Goal: Navigation & Orientation: Find specific page/section

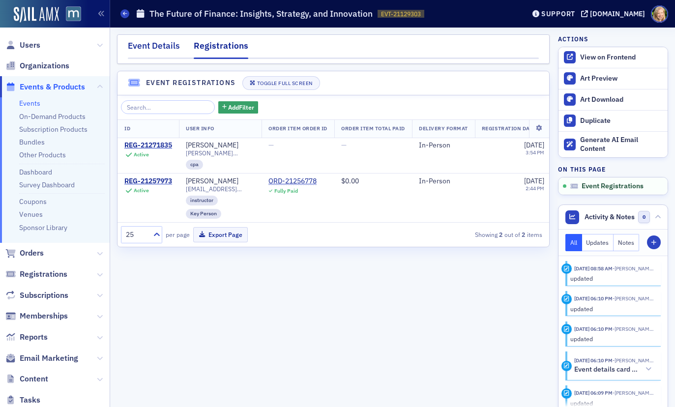
click at [151, 42] on div "Event Details" at bounding box center [154, 48] width 52 height 18
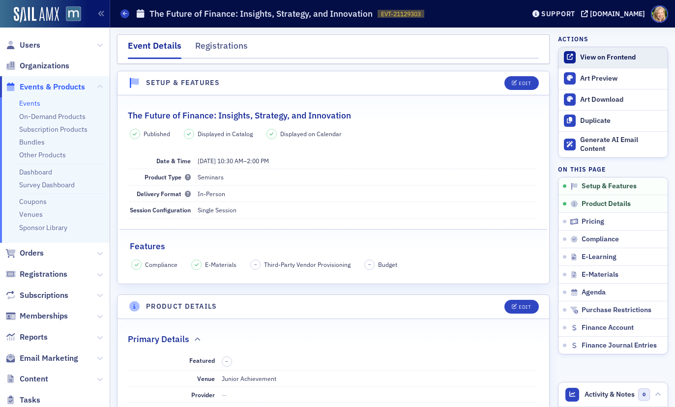
click at [586, 51] on link "View on Frontend" at bounding box center [612, 57] width 109 height 21
click at [35, 37] on span "Users" at bounding box center [55, 44] width 110 height 21
